Goal: Task Accomplishment & Management: Manage account settings

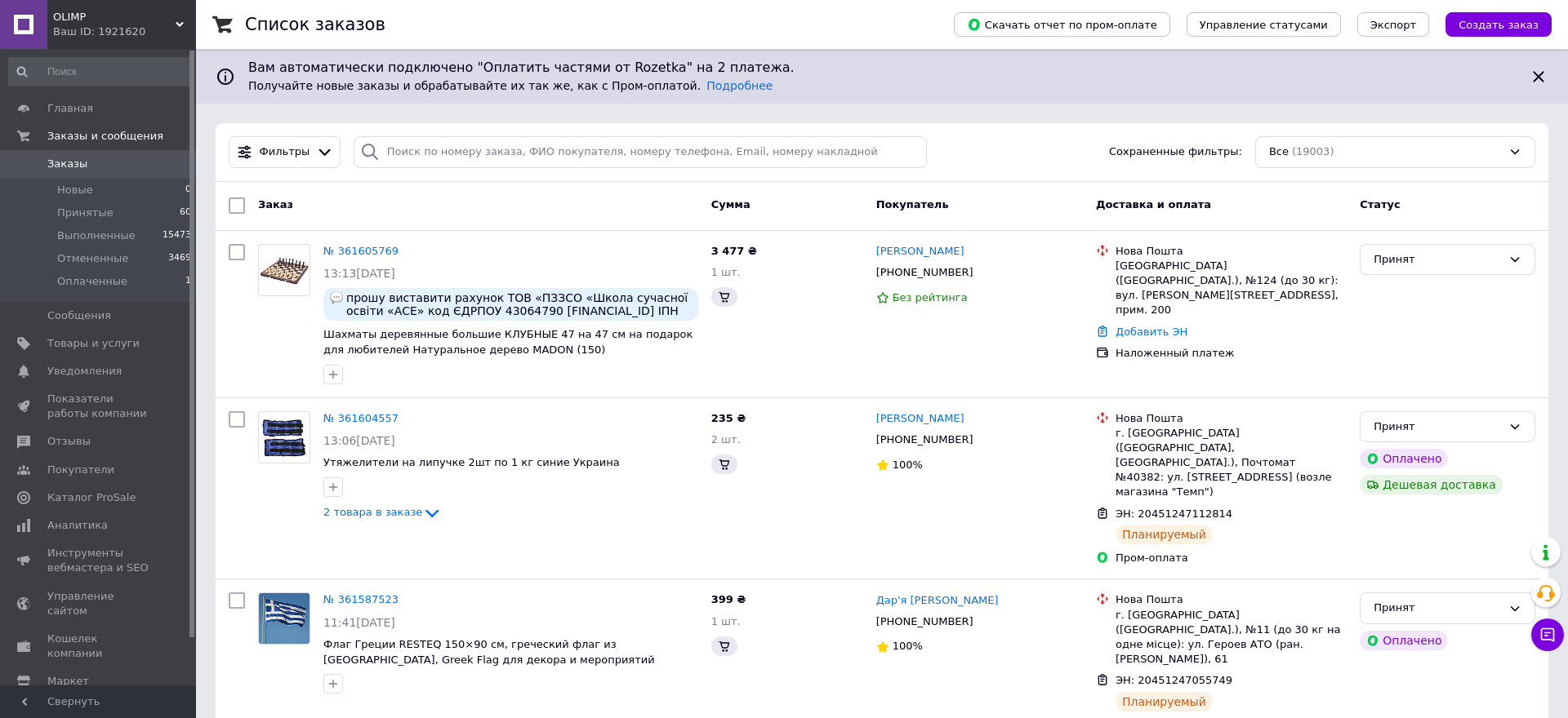
click at [356, 251] on link "№ 361605769" at bounding box center [361, 251] width 76 height 12
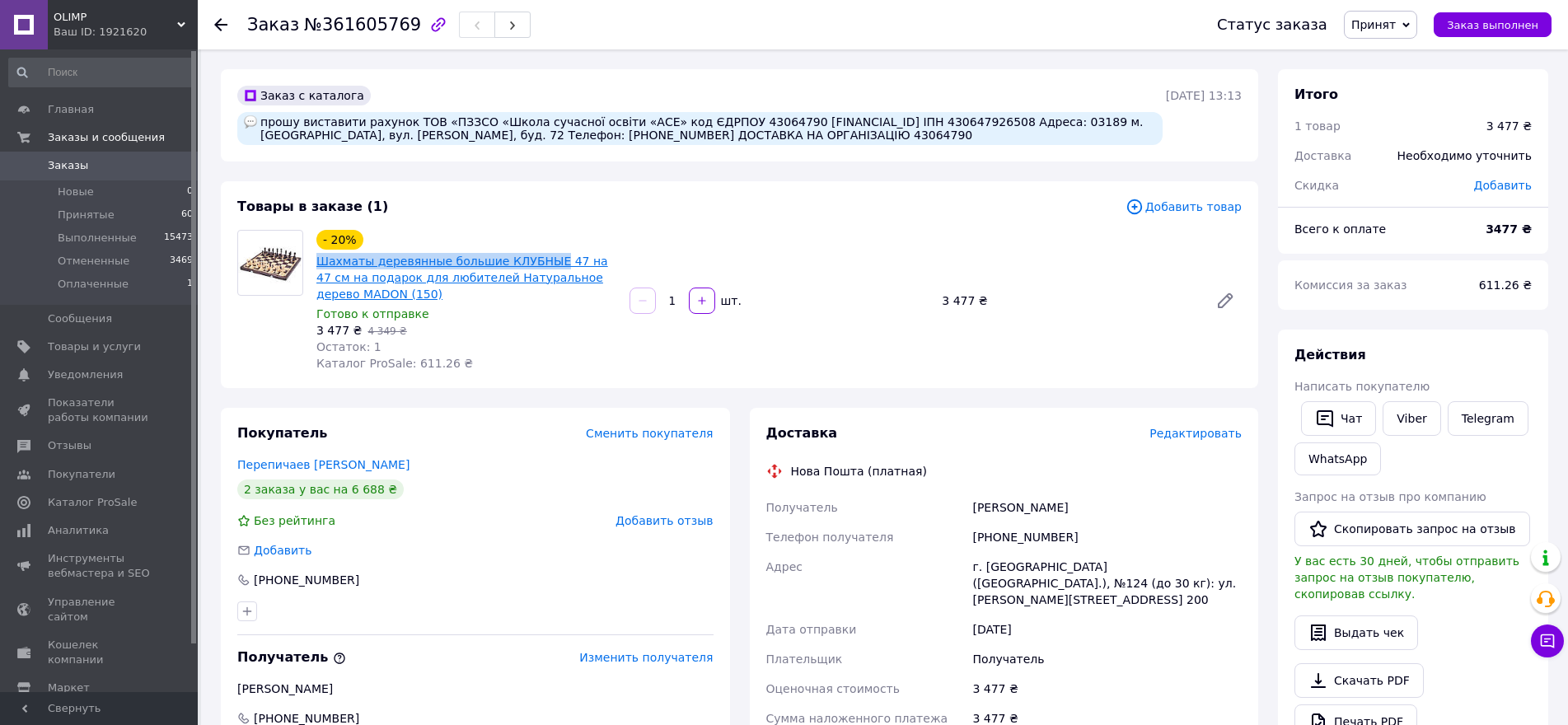
drag, startPoint x: 312, startPoint y: 255, endPoint x: 539, endPoint y: 267, distance: 227.3
click at [539, 267] on div "- 20% Шахматы деревянные большие КЛУБНЫЕ 47 на 47 см на подарок для любителей Н…" at bounding box center [466, 301] width 313 height 148
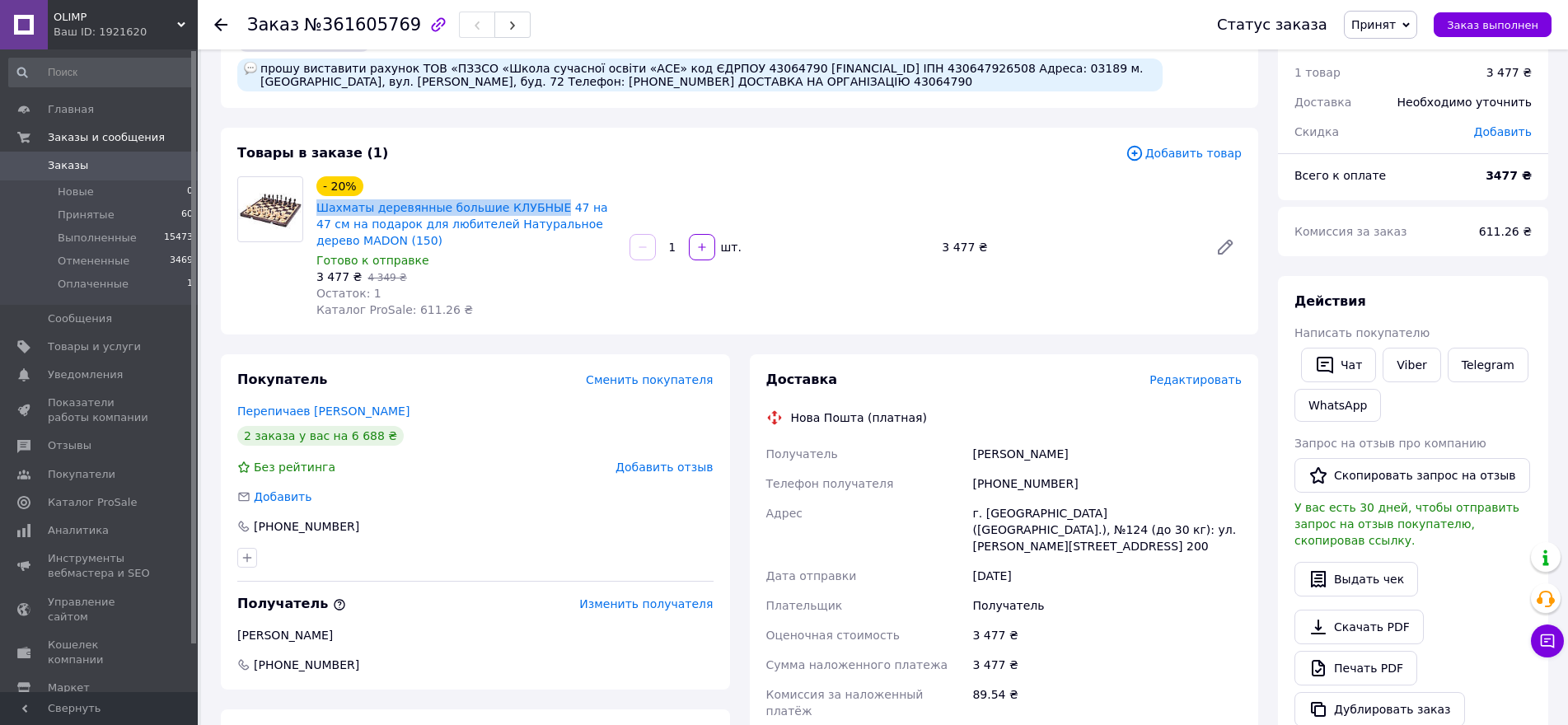
scroll to position [83, 0]
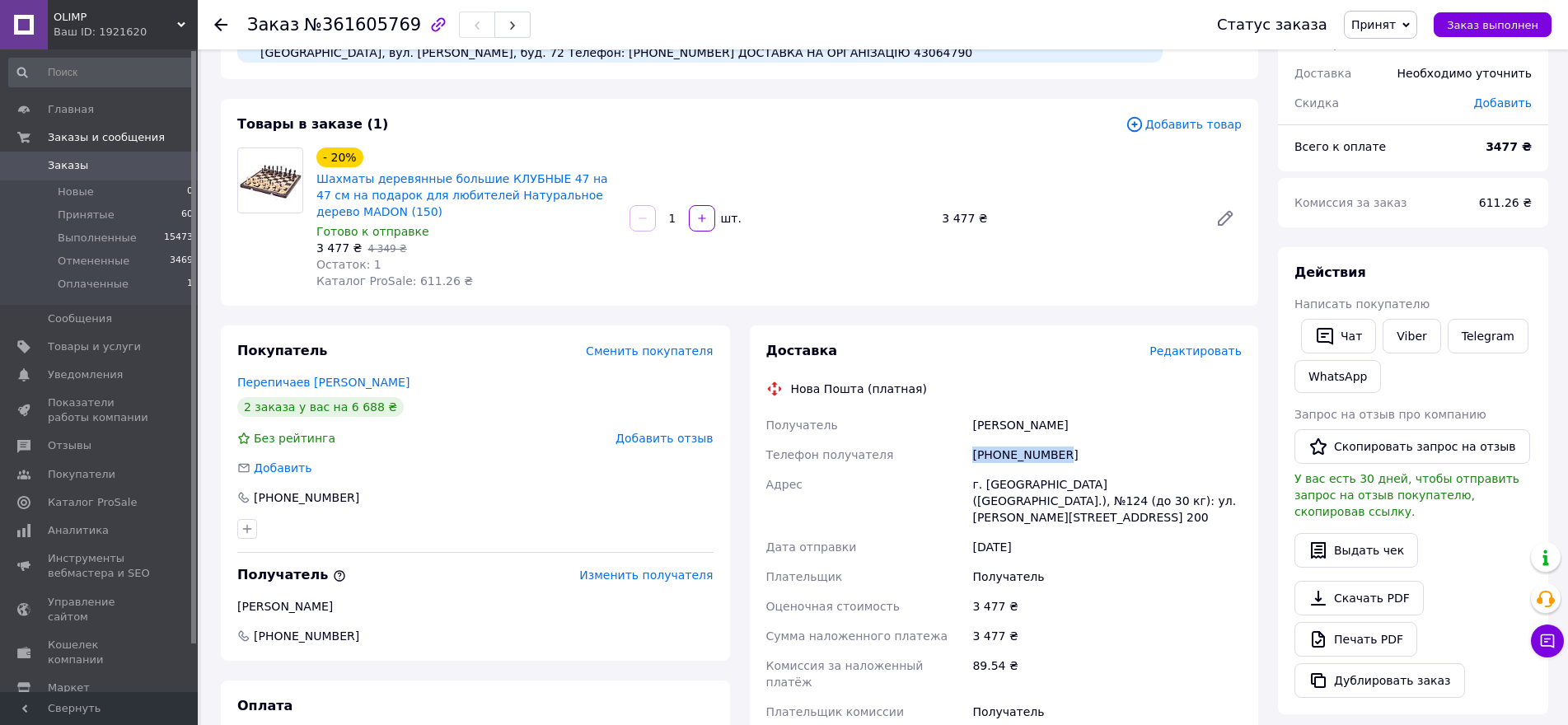
drag, startPoint x: 966, startPoint y: 452, endPoint x: 1083, endPoint y: 452, distance: 117.0
click at [1083, 452] on div "Получатель [PERSON_NAME] Телефон получателя [PHONE_NUMBER] Адрес г. [GEOGRAPHIC…" at bounding box center [1005, 576] width 483 height 333
copy div "Телефон получателя [PHONE_NUMBER]"
click at [980, 424] on div "[PERSON_NAME]" at bounding box center [1107, 424] width 276 height 30
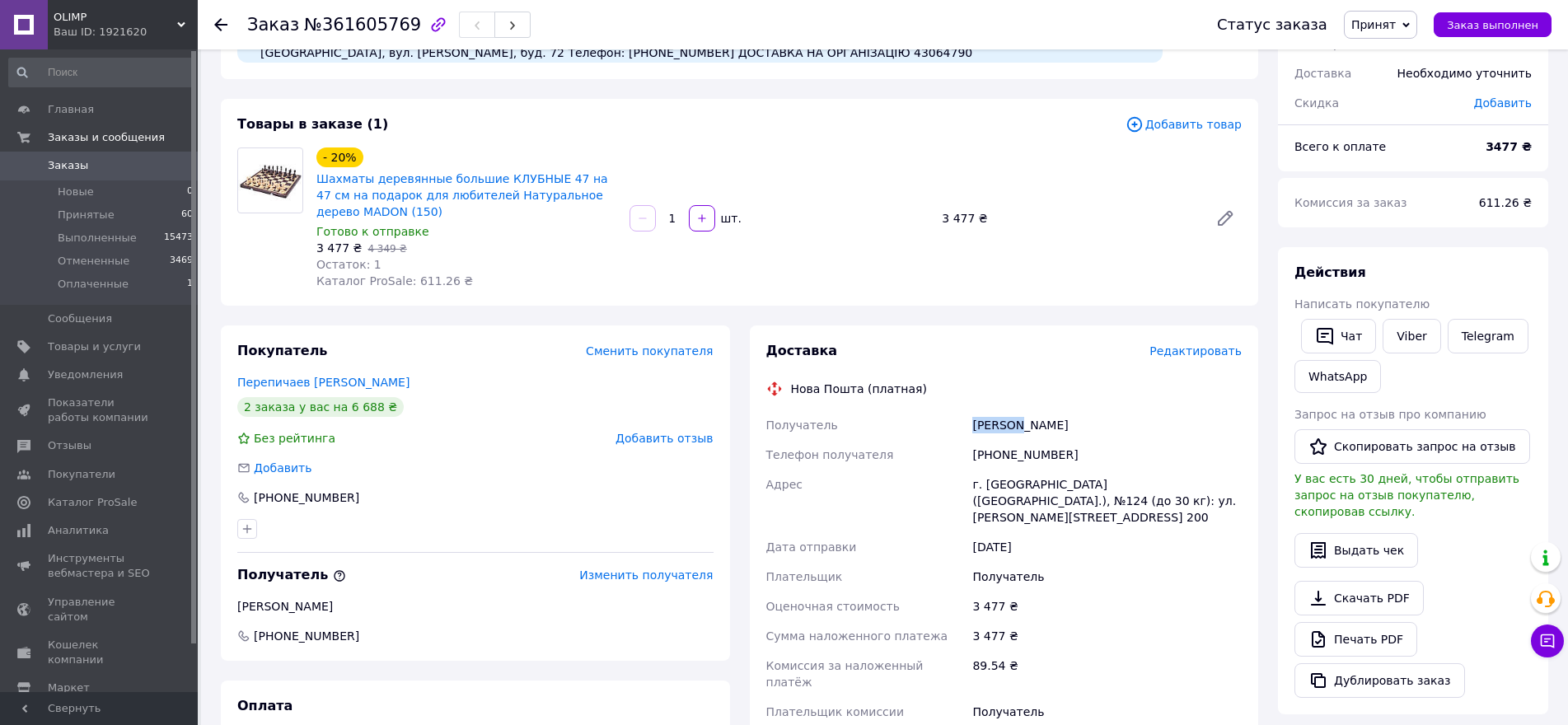
copy div "[PERSON_NAME]"
click at [1026, 418] on div "[PERSON_NAME]" at bounding box center [1107, 424] width 276 height 30
copy div "[PERSON_NAME]"
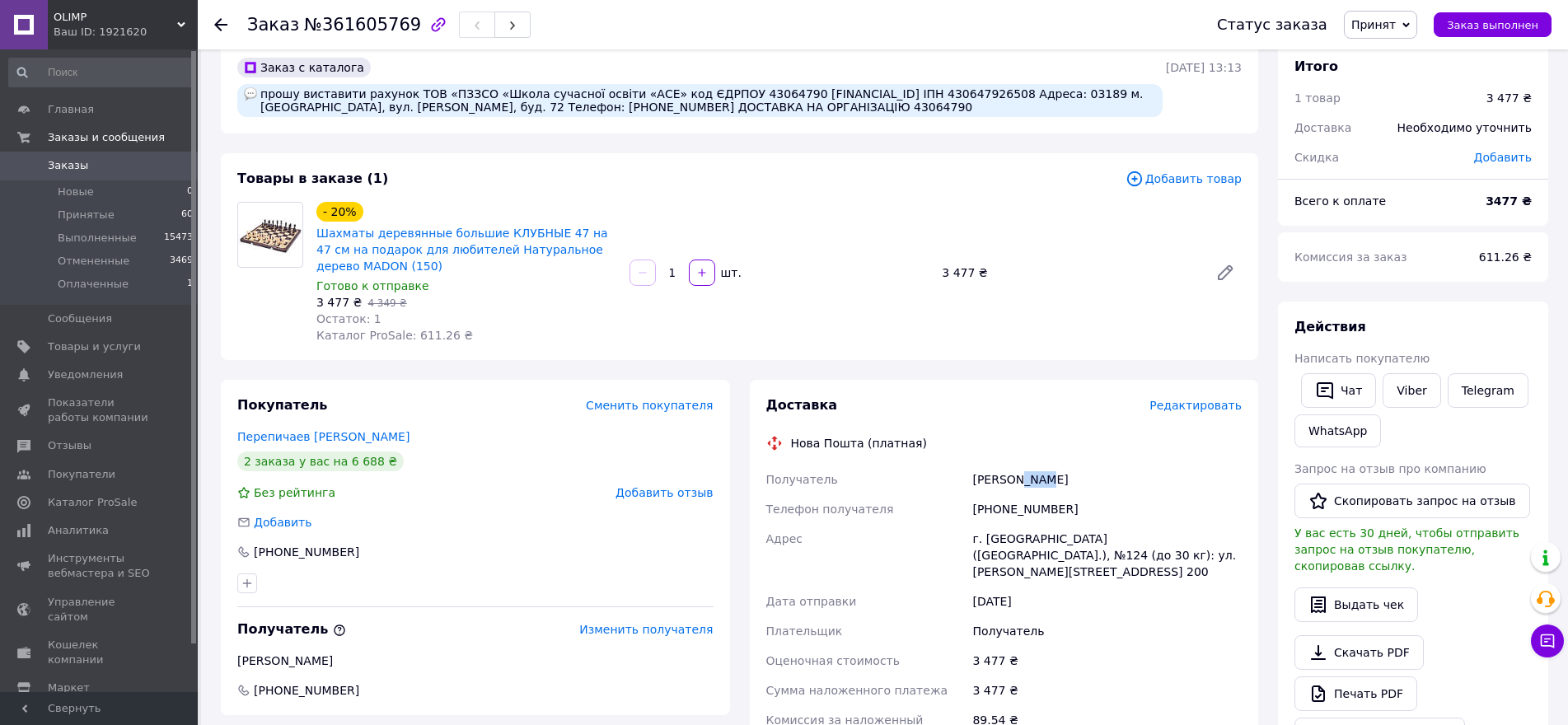
scroll to position [0, 0]
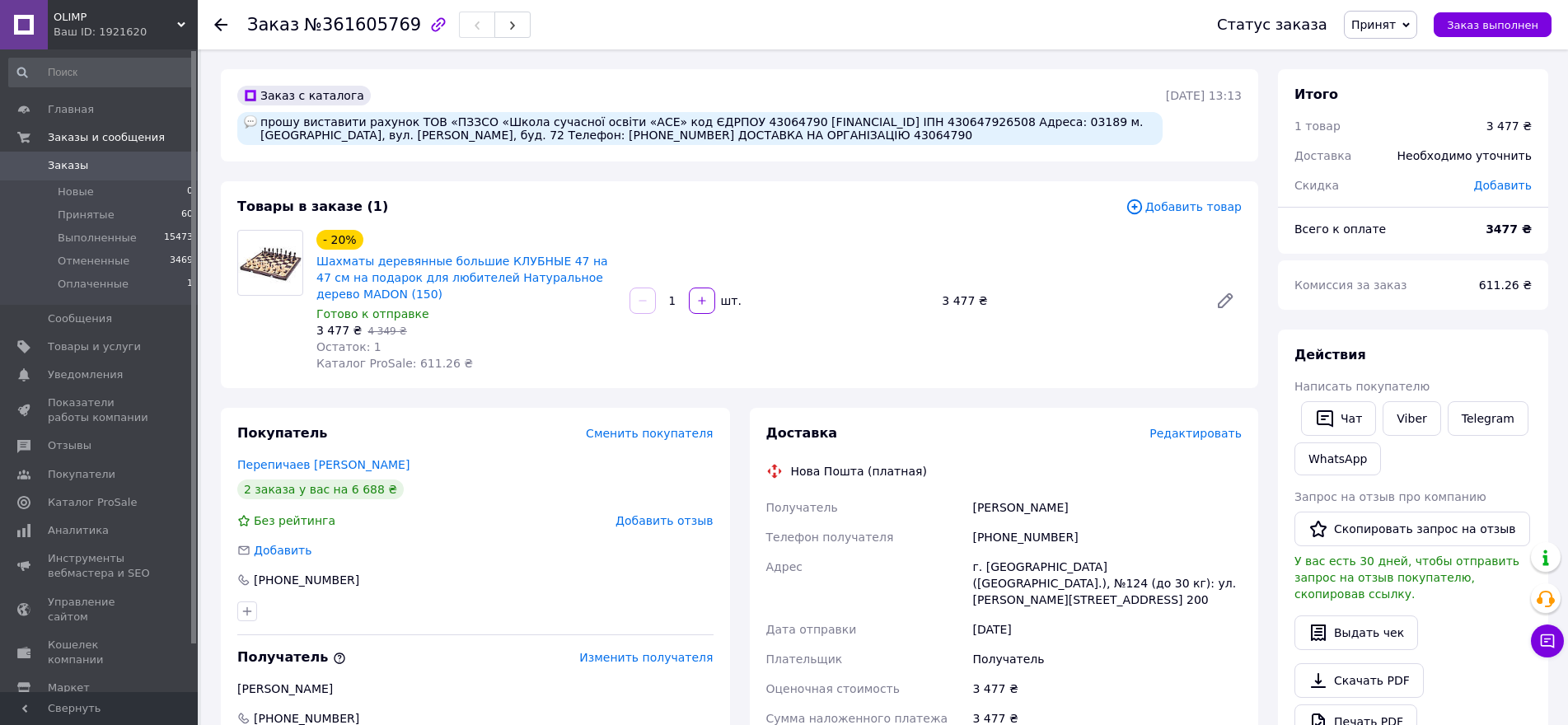
click at [806, 138] on div "прошу виставити рахунок ТОВ «ПЗЗСО «Школа сучасної освіти «АСЕ» код ЄДРПОУ 4306…" at bounding box center [701, 128] width 926 height 33
copy div "43064790"
drag, startPoint x: 312, startPoint y: 133, endPoint x: 423, endPoint y: 136, distance: 111.0
click at [423, 136] on div "прошу виставити рахунок ТОВ «ПЗЗСО «Школа сучасної освіти «АСЕ» код ЄДРПОУ 4306…" at bounding box center [701, 128] width 926 height 33
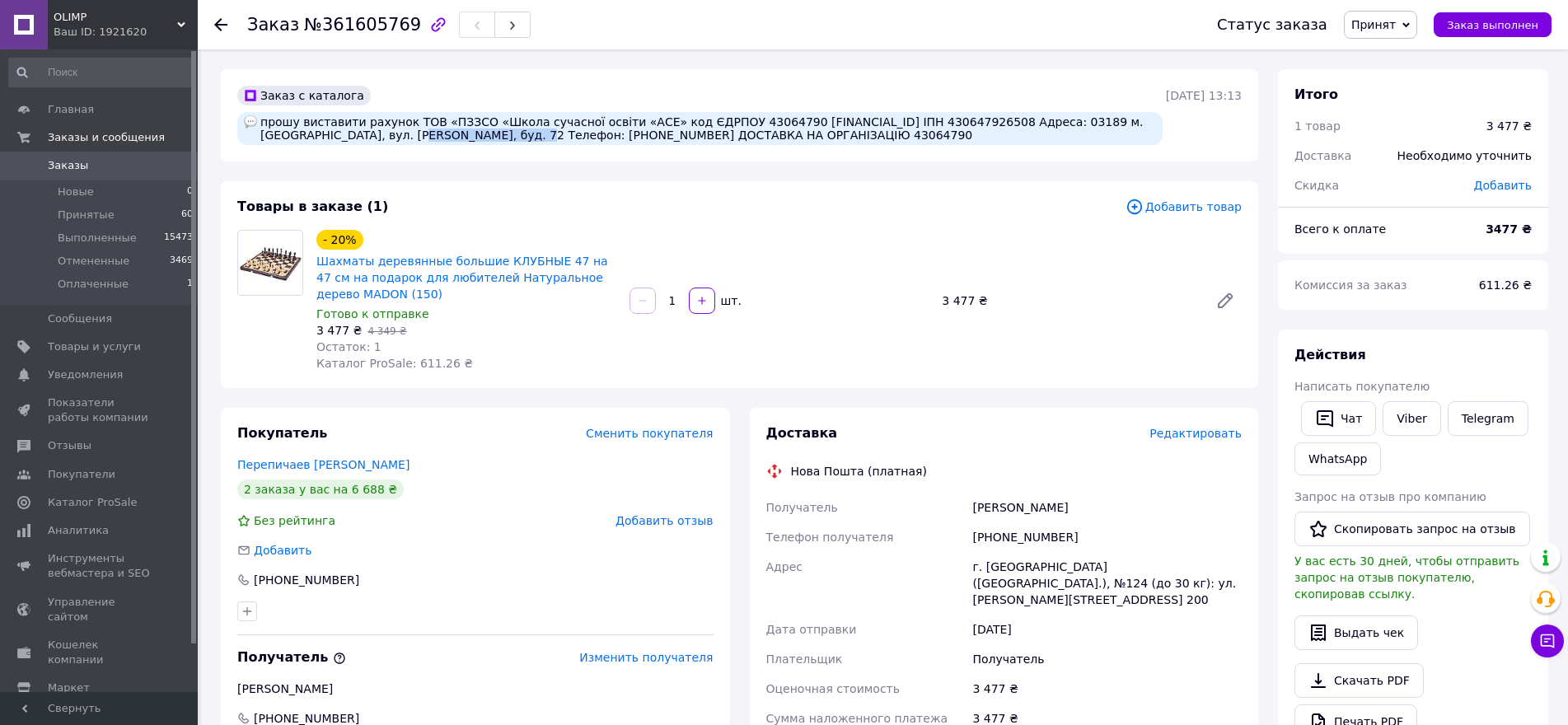
copy div "[PERSON_NAME]"
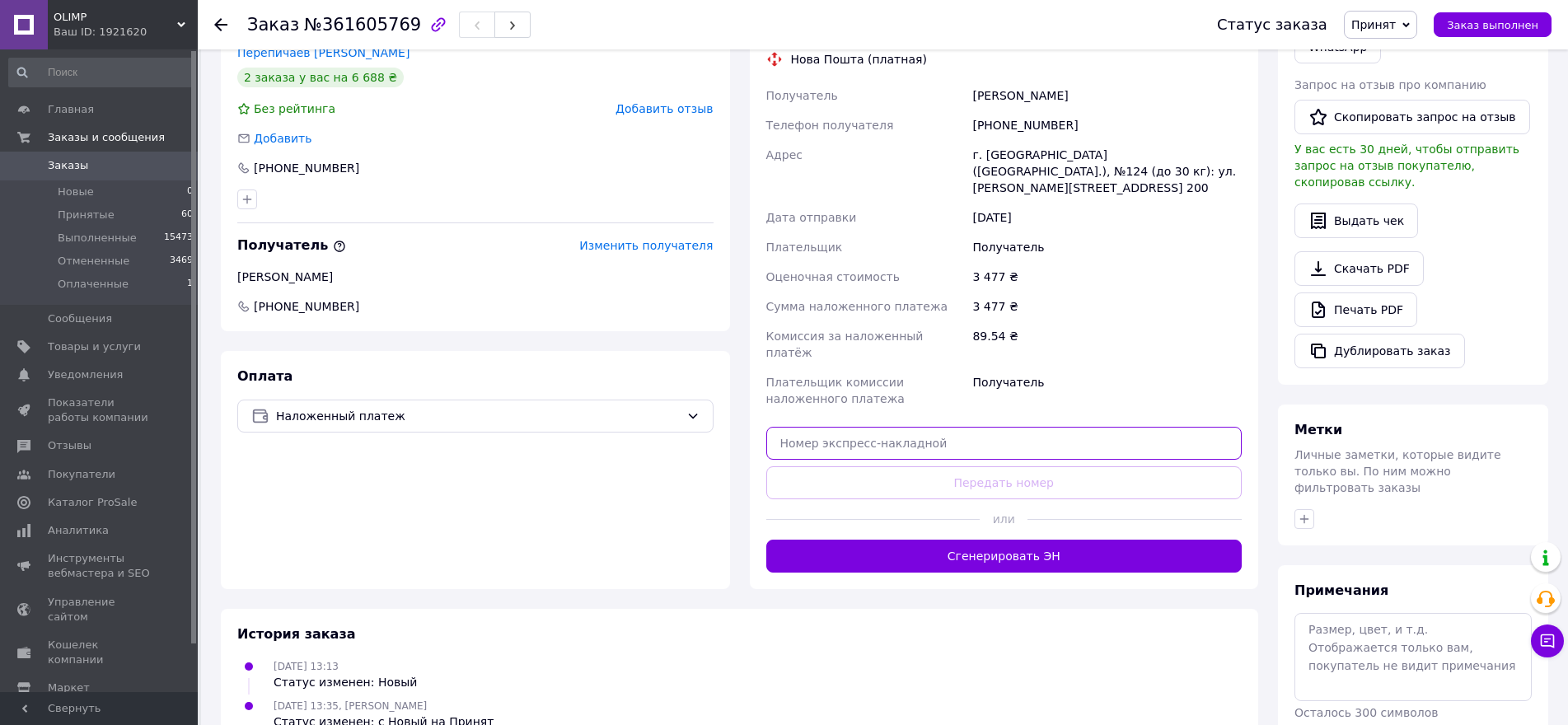
paste input "20451247278898"
type input "20451247278898"
click at [941, 467] on button "Передать номер" at bounding box center [1004, 483] width 476 height 33
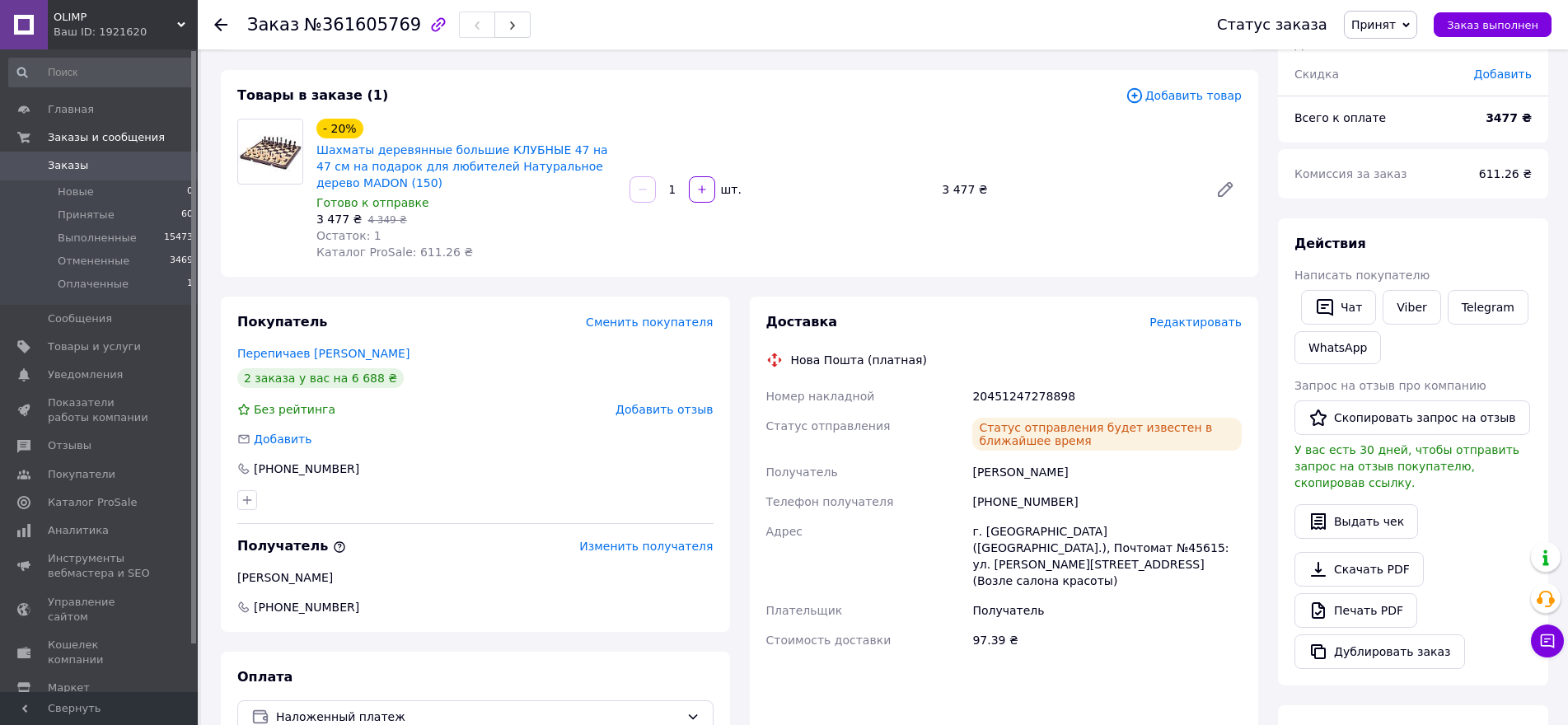
scroll to position [0, 0]
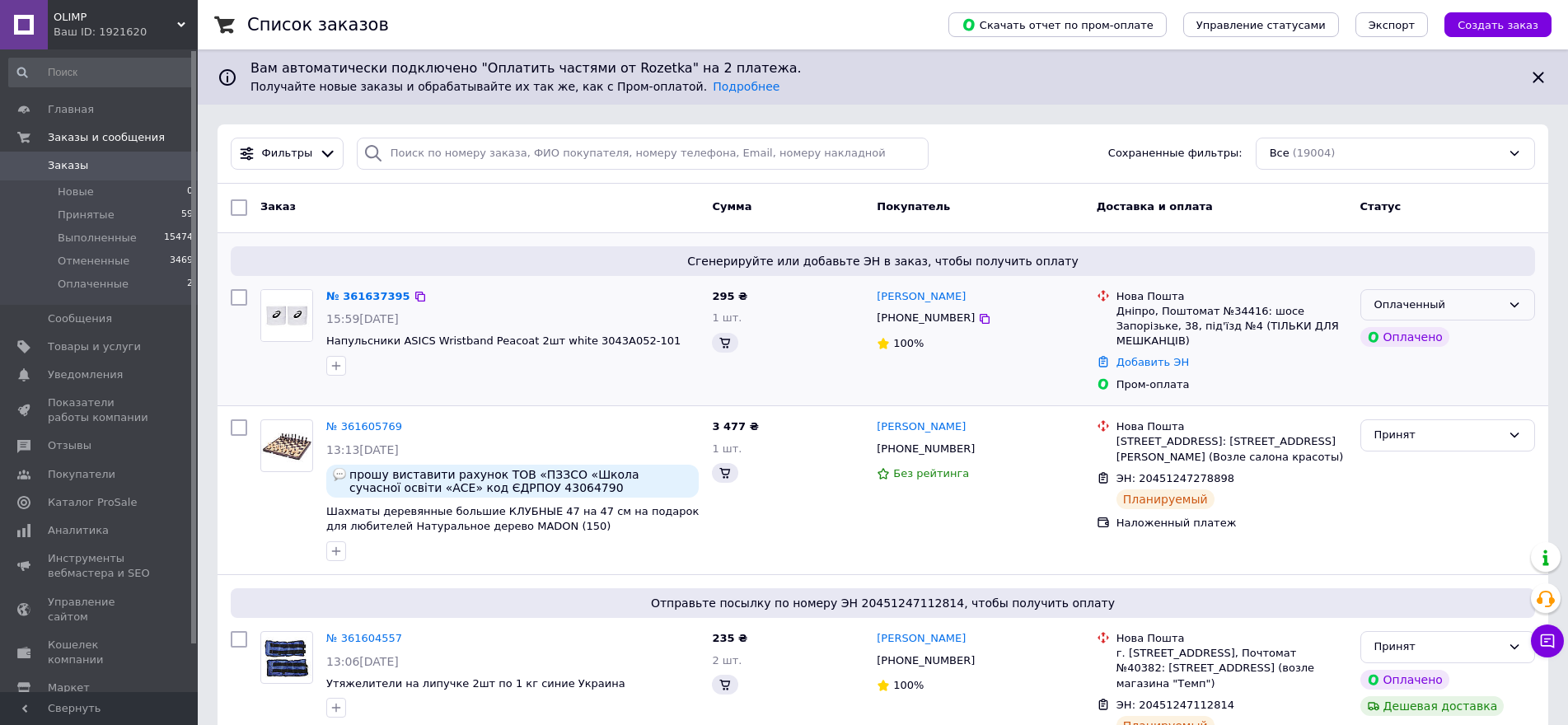
click at [1466, 300] on div "Оплаченный" at bounding box center [1437, 305] width 126 height 17
click at [1394, 341] on li "Принят" at bounding box center [1447, 339] width 173 height 31
click at [368, 301] on link "№ 361637395" at bounding box center [364, 296] width 76 height 13
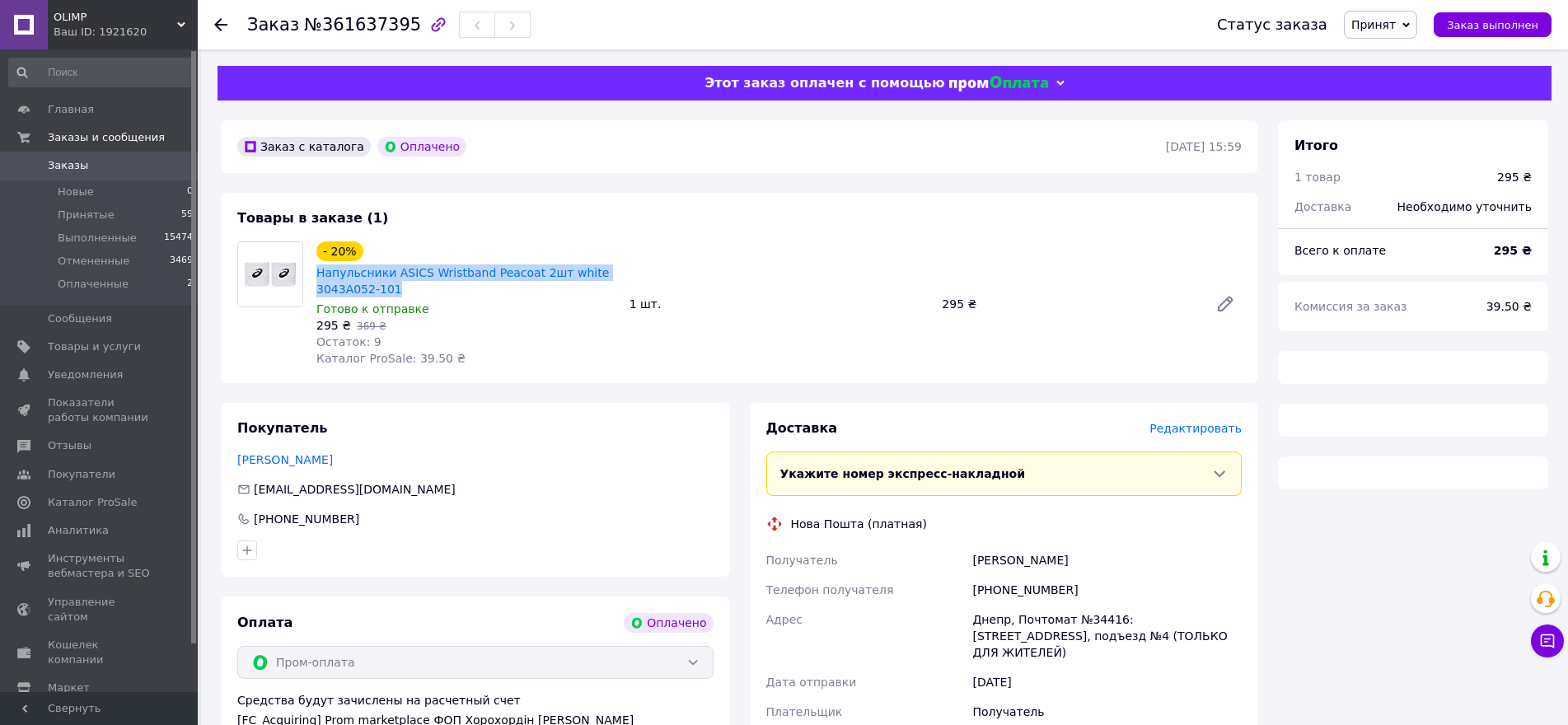
drag, startPoint x: 318, startPoint y: 269, endPoint x: 427, endPoint y: 299, distance: 113.1
click at [427, 299] on div "- 20% Напульсники ASICS Wristband Peacoat 2шт white 3043A052-101 Готово к отпра…" at bounding box center [466, 303] width 313 height 132
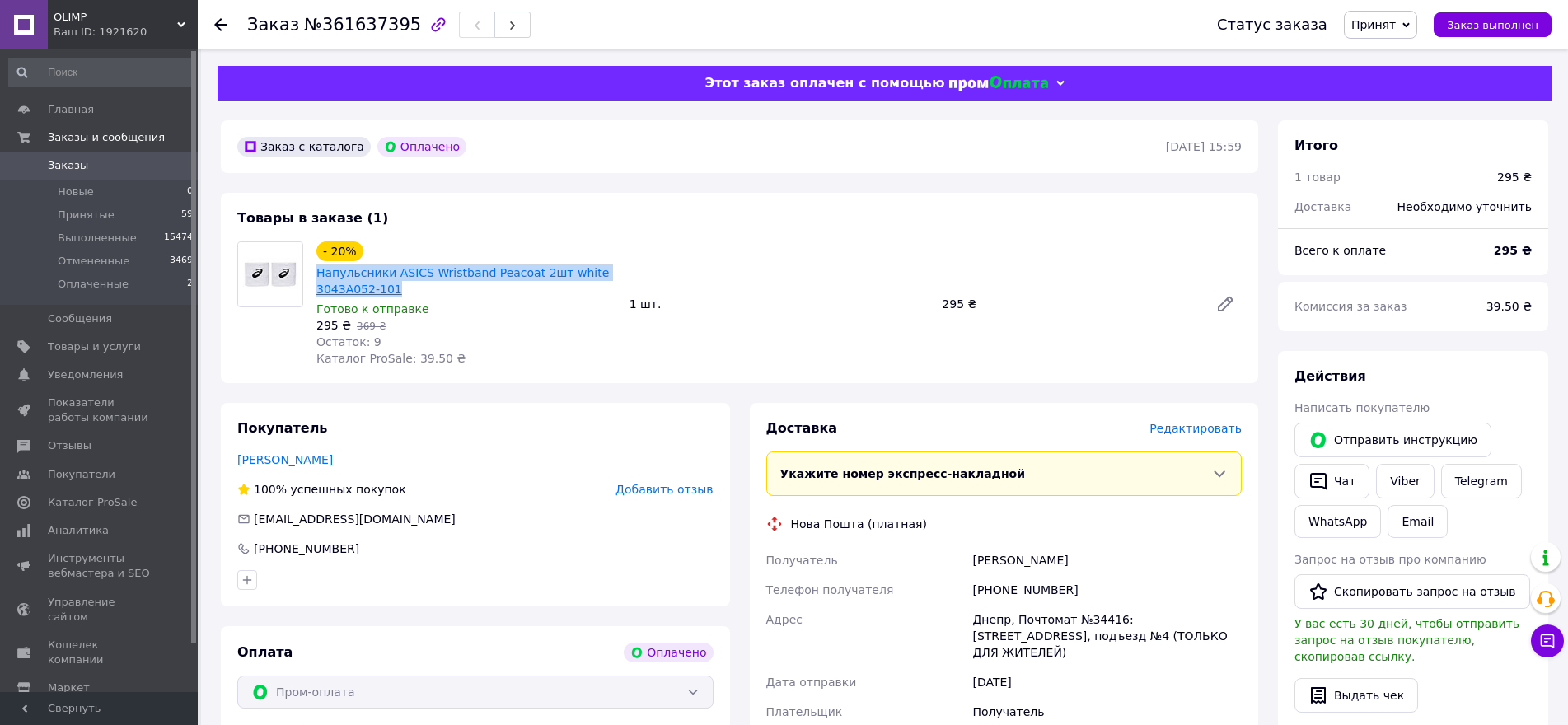
copy link "Напульсники ASICS Wristband Peacoat 2шт white 3043A052-101"
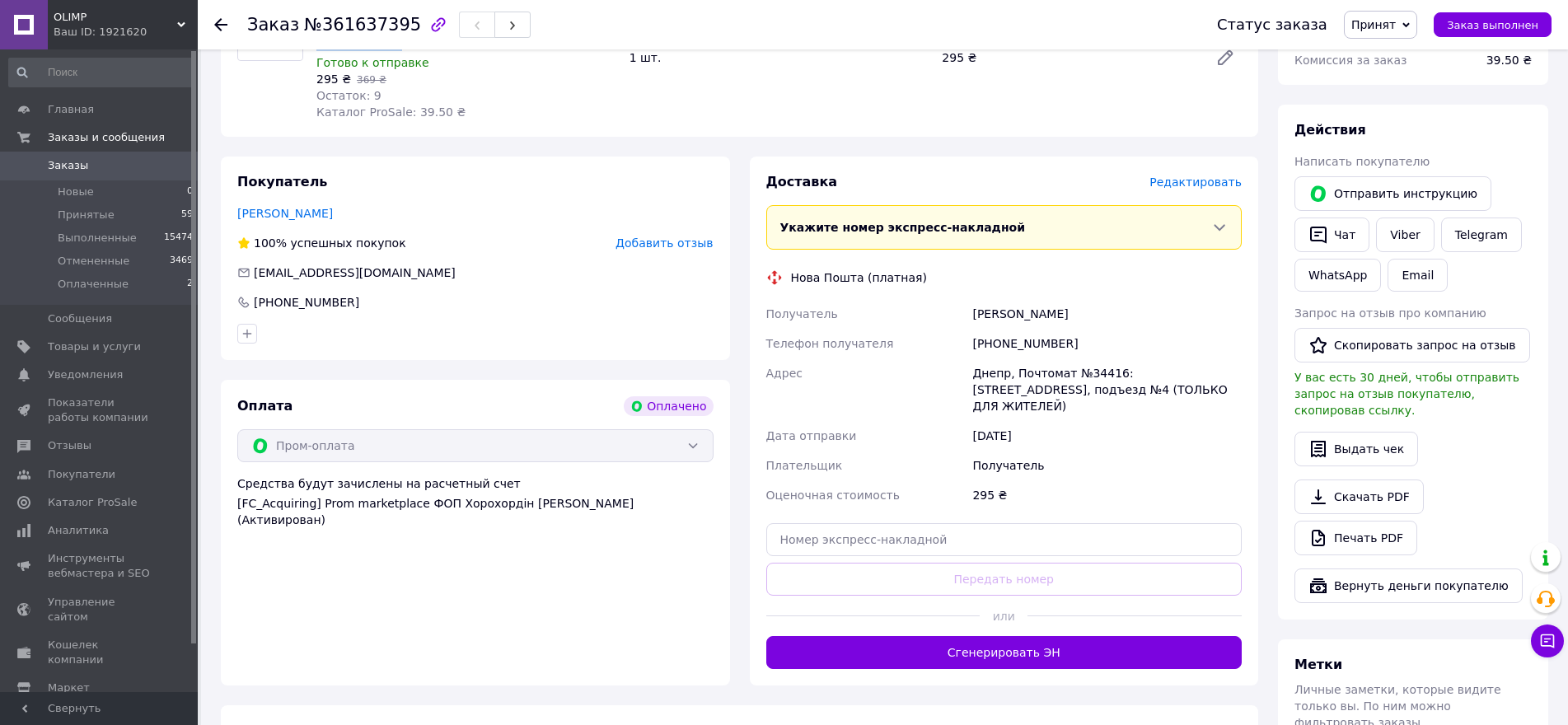
scroll to position [248, 0]
drag, startPoint x: 973, startPoint y: 341, endPoint x: 1051, endPoint y: 346, distance: 78.2
click at [1067, 342] on div "+380631780608" at bounding box center [1107, 343] width 276 height 30
copy div "+380631780608"
click at [991, 307] on div "Катриченко Владислав" at bounding box center [1107, 313] width 276 height 30
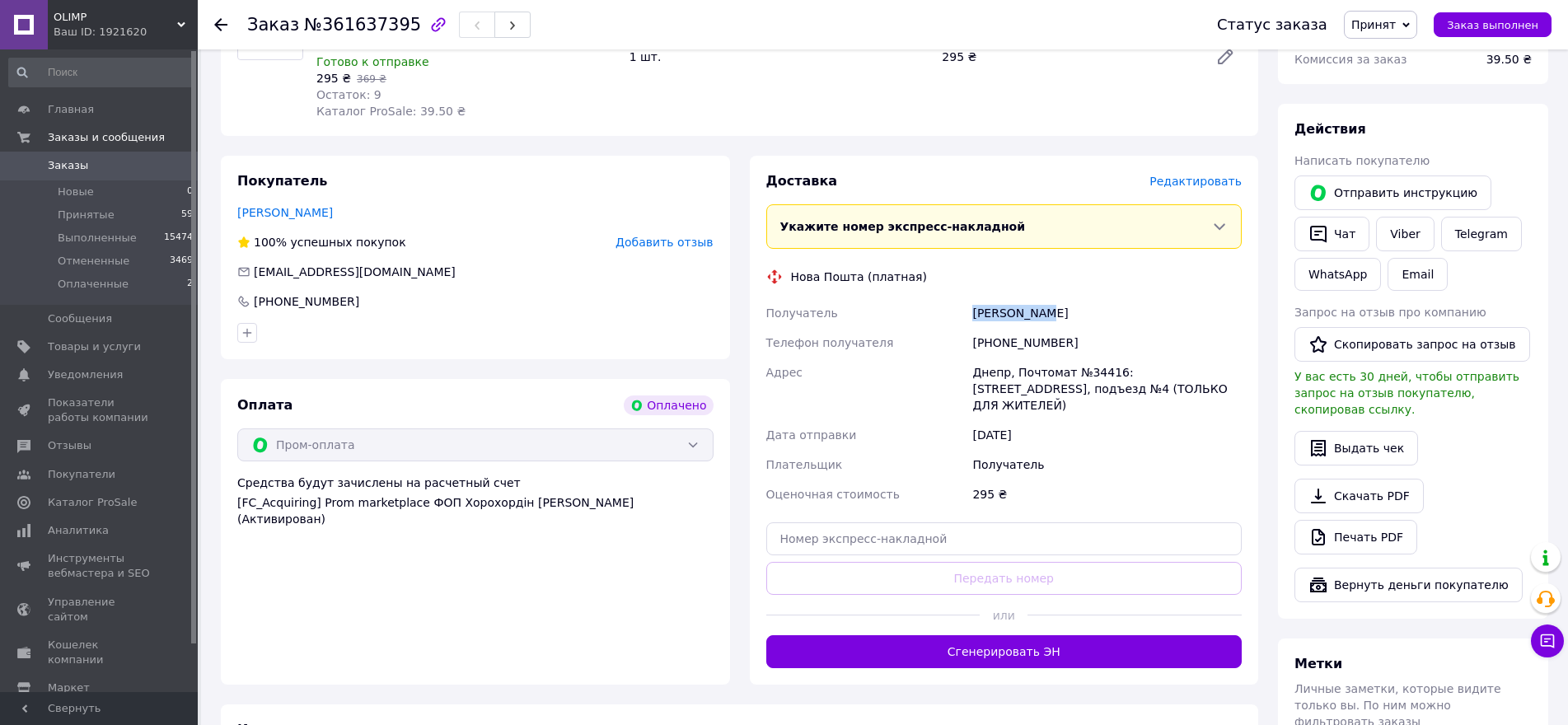
click at [991, 307] on div "Катриченко Владислав" at bounding box center [1107, 313] width 276 height 30
copy div "Катриченко"
click at [1062, 305] on div "Катриченко Владислав" at bounding box center [1107, 313] width 276 height 30
copy div "Владислав"
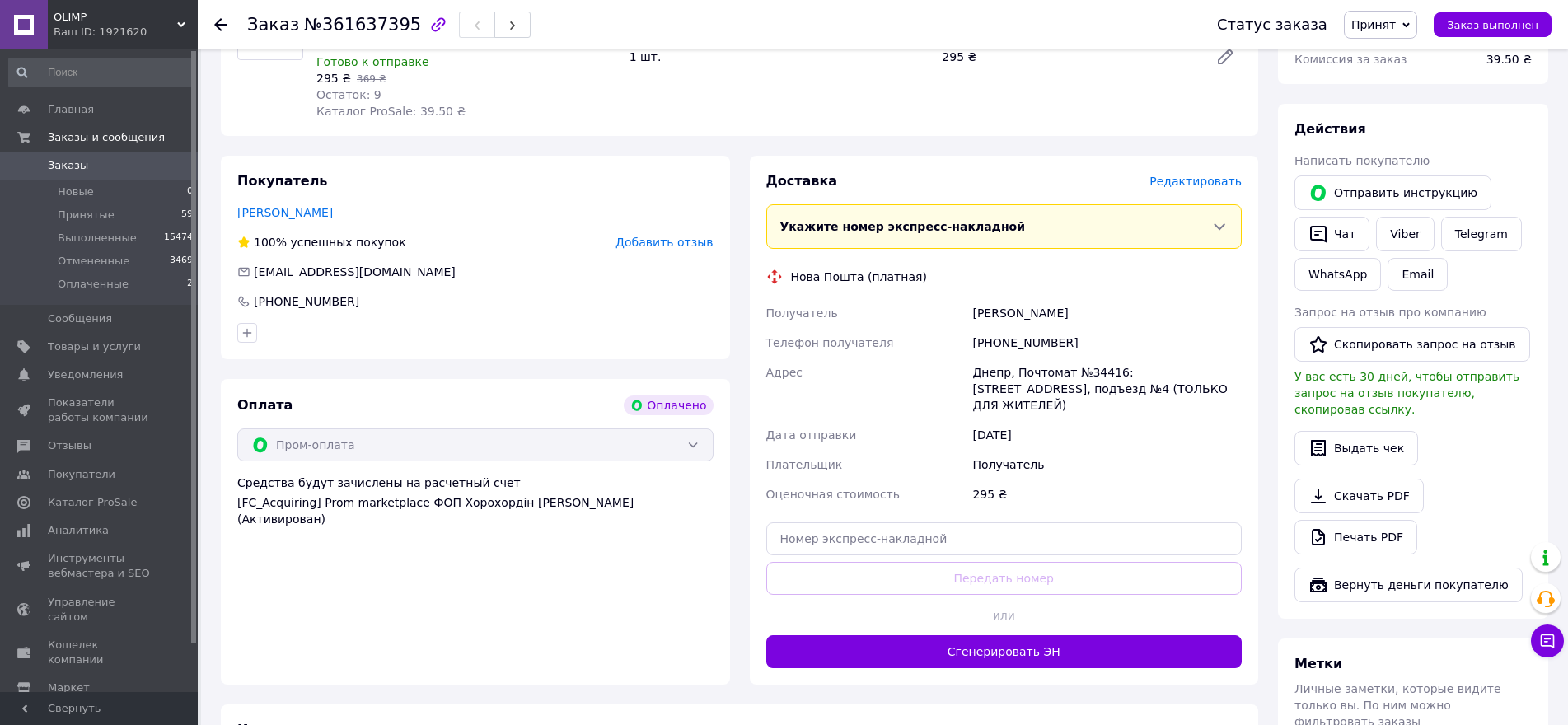
click at [990, 373] on div "Днепр, Почтомат №34416: шоссе Запорожское, 38, подъезд №4 (ТОЛЬКО ДЛЯ ЖИТЕЛЕЙ)" at bounding box center [1107, 389] width 276 height 63
copy div "Днепр"
click at [1095, 370] on div "Днепр, Почтомат №34416: шоссе Запорожское, 38, подъезд №4 (ТОЛЬКО ДЛЯ ЖИТЕЛЕЙ)" at bounding box center [1107, 389] width 276 height 63
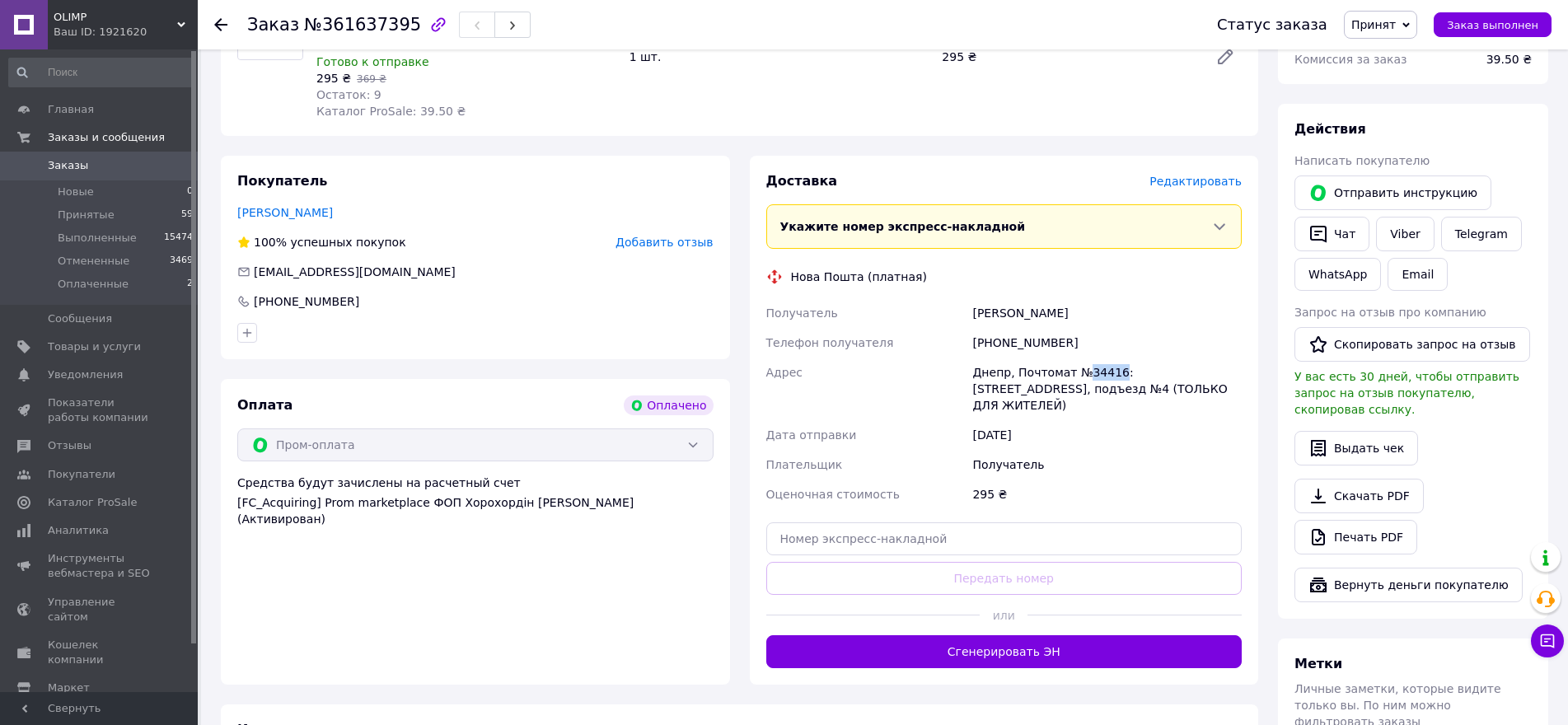
copy div "34416"
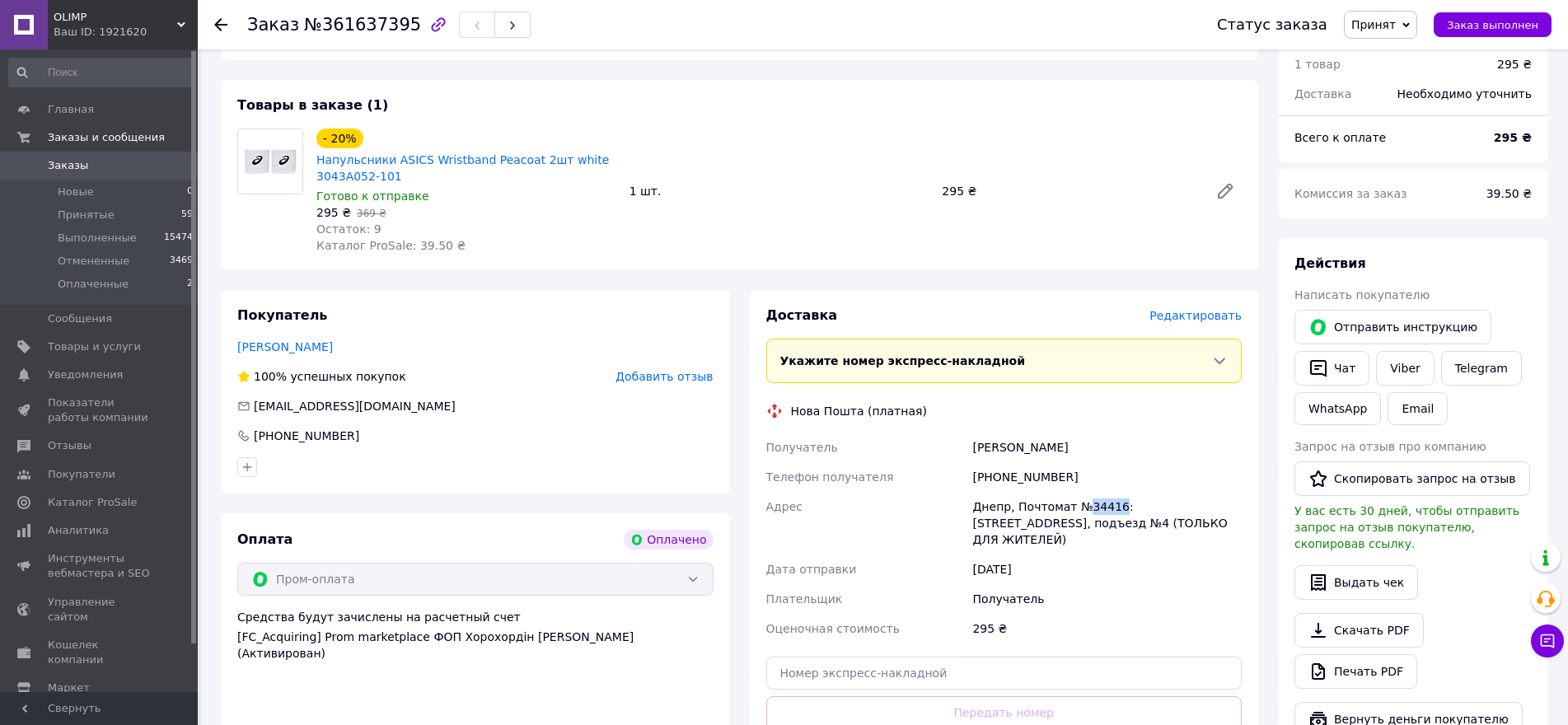
scroll to position [0, 0]
